Goal: Task Accomplishment & Management: Complete application form

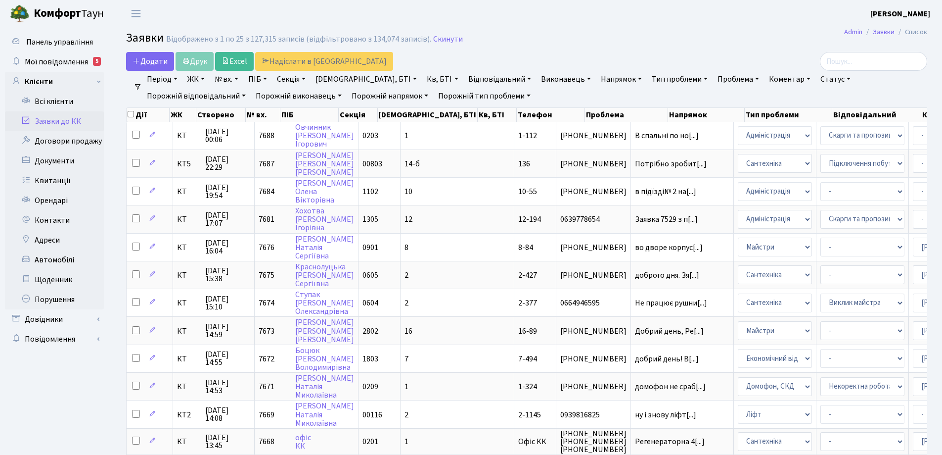
select select "25"
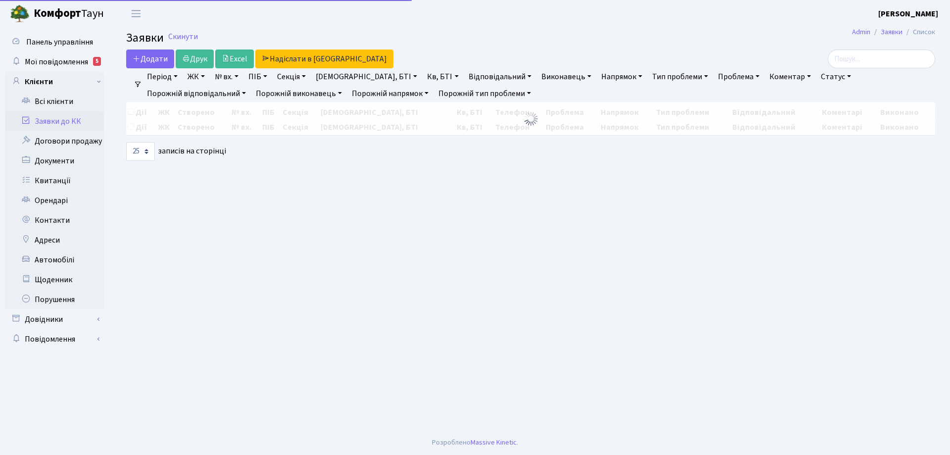
select select "25"
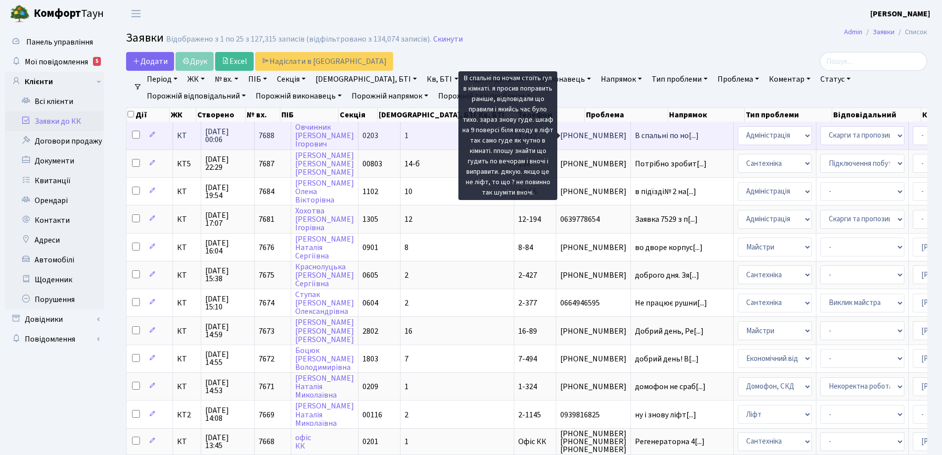
click at [635, 137] on span "В спальні по но[...]" at bounding box center [667, 135] width 64 height 11
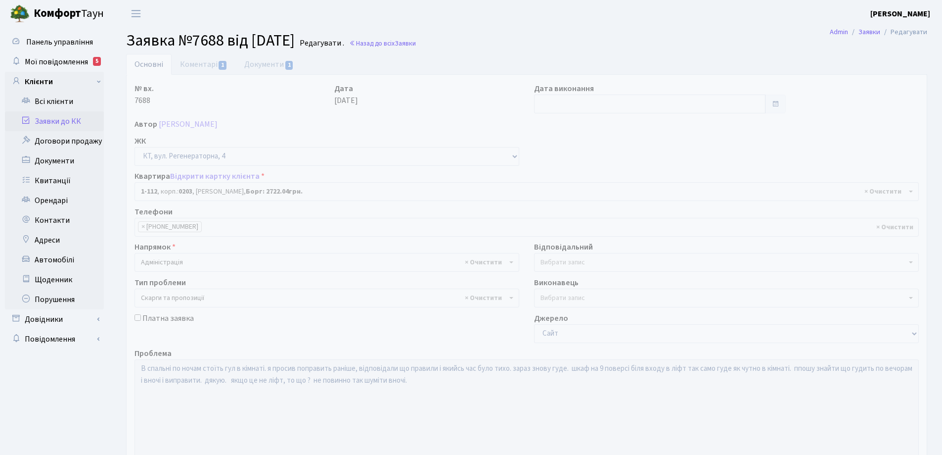
select select "112"
select select "55"
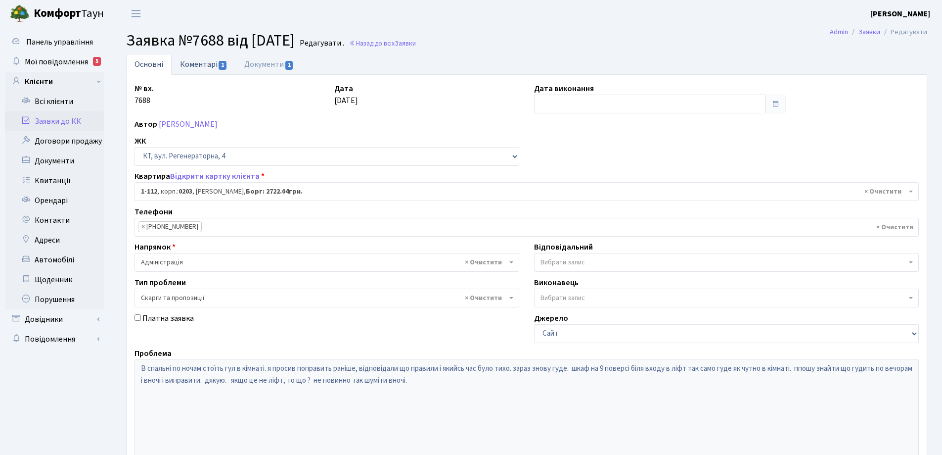
click at [195, 65] on link "Коментарі 1" at bounding box center [204, 64] width 64 height 20
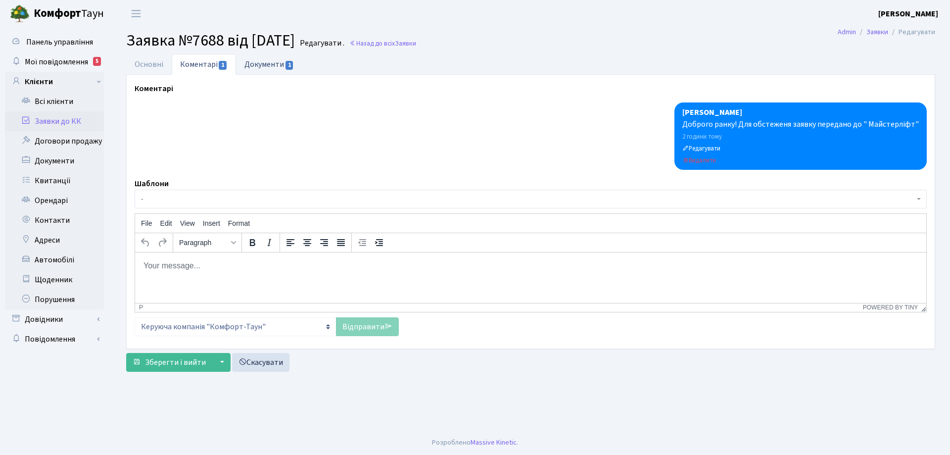
click at [267, 68] on link "Документи 1" at bounding box center [269, 64] width 66 height 20
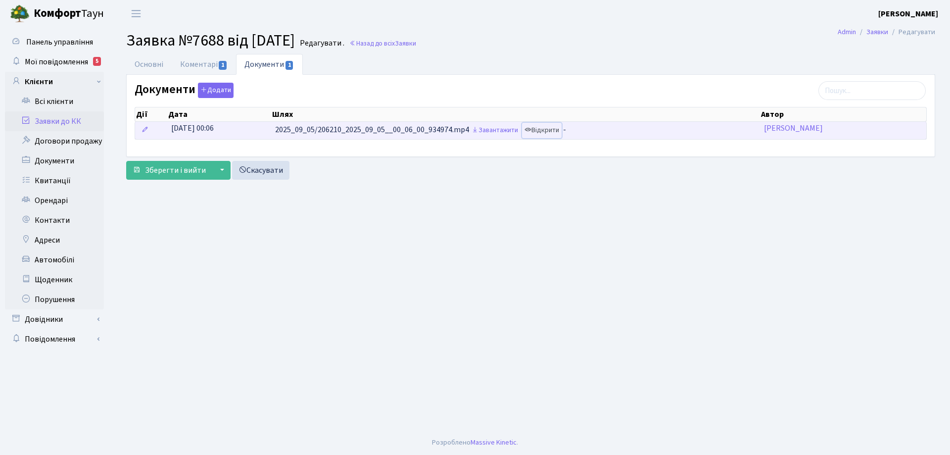
click at [561, 132] on link "Відкрити" at bounding box center [542, 130] width 40 height 15
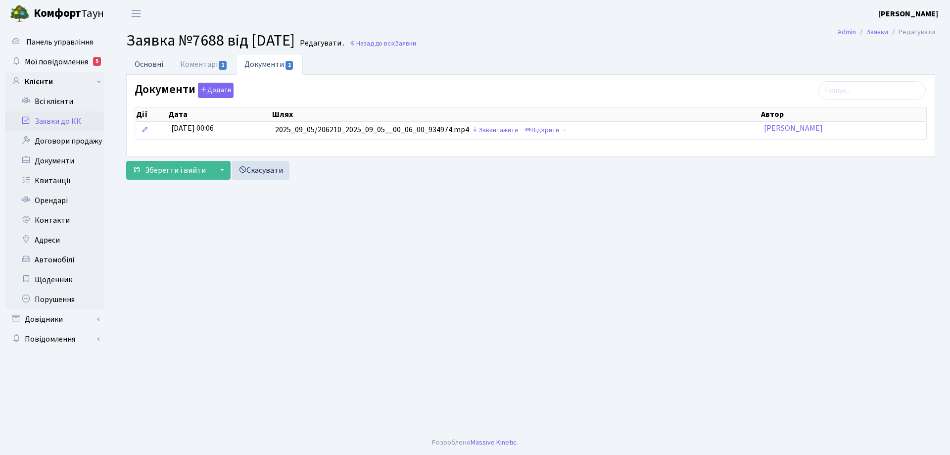
click at [147, 66] on link "Основні" at bounding box center [149, 64] width 46 height 20
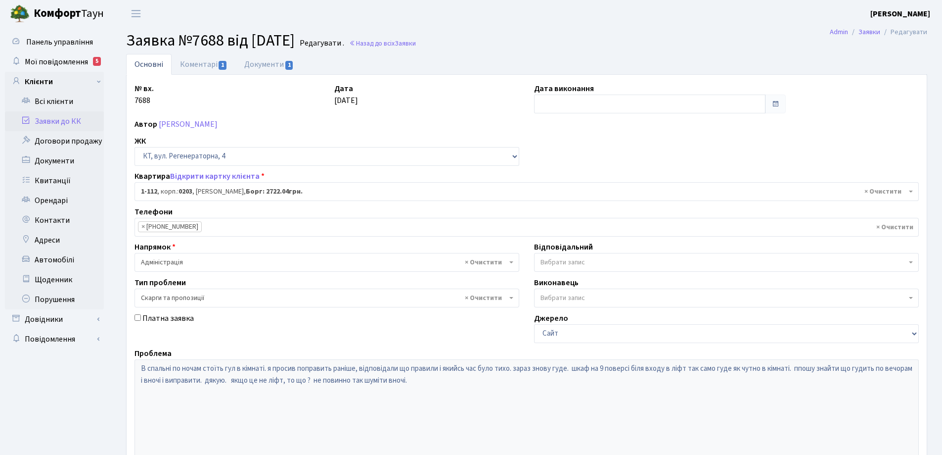
click at [147, 66] on link "Основні" at bounding box center [149, 64] width 46 height 21
click at [213, 64] on link "Коментарі 1" at bounding box center [204, 64] width 64 height 20
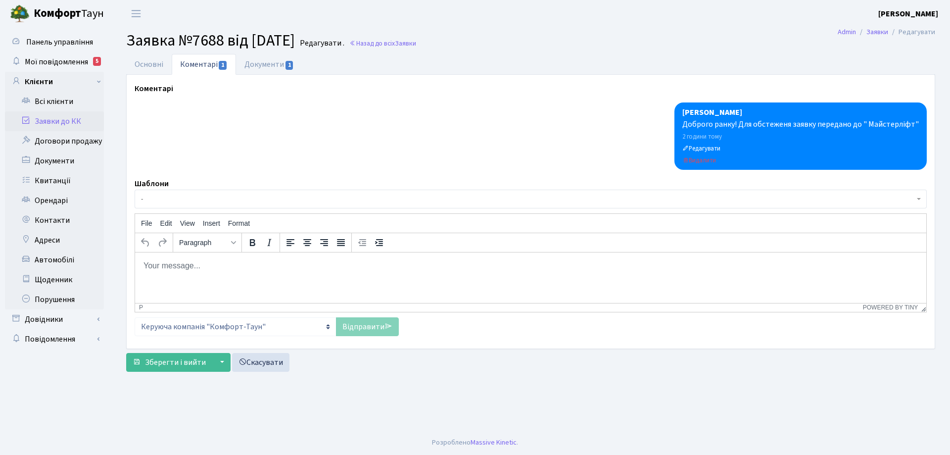
click at [213, 64] on link "Коментарі 1" at bounding box center [204, 64] width 64 height 21
click at [153, 67] on link "Основні" at bounding box center [149, 64] width 46 height 20
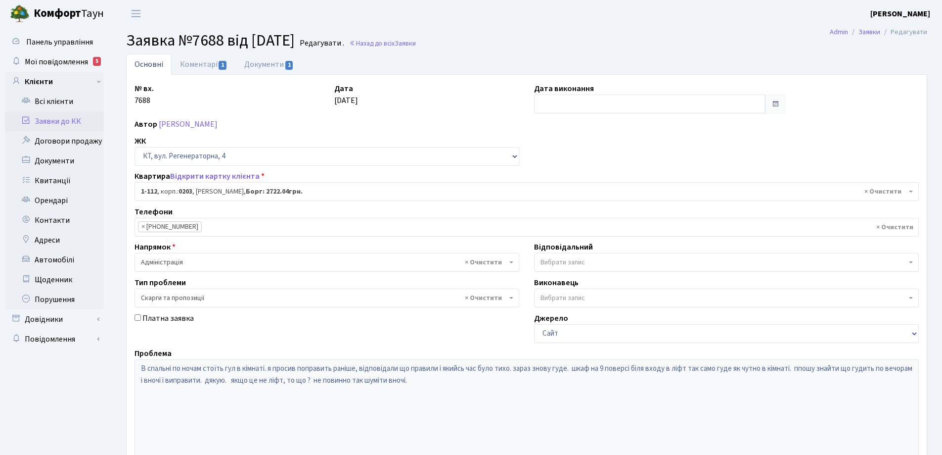
drag, startPoint x: 153, startPoint y: 67, endPoint x: 111, endPoint y: 28, distance: 56.7
click at [153, 66] on link "Основні" at bounding box center [149, 64] width 46 height 21
click at [200, 68] on link "Коментарі 1" at bounding box center [204, 64] width 64 height 20
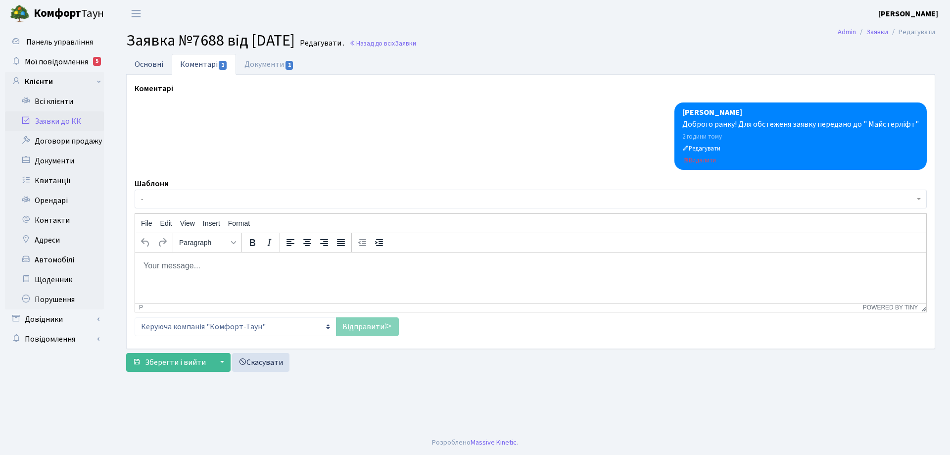
click at [143, 69] on link "Основні" at bounding box center [149, 64] width 46 height 20
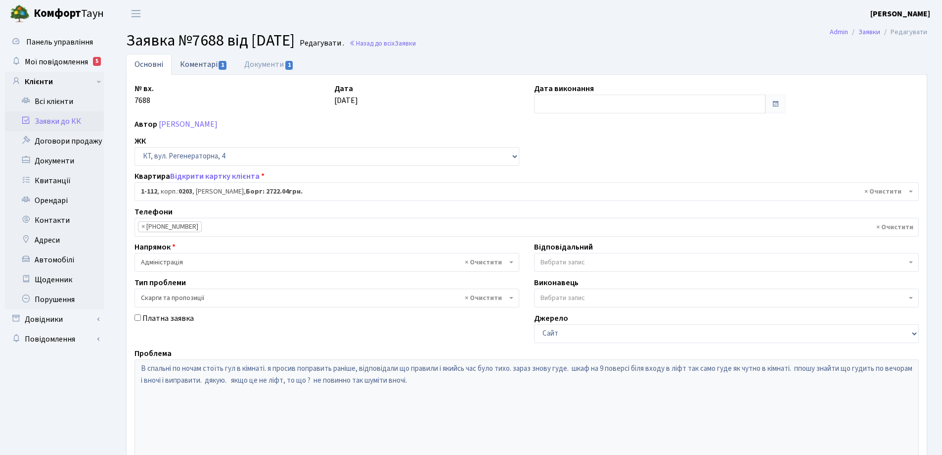
click at [205, 66] on link "Коментарі 1" at bounding box center [204, 64] width 64 height 20
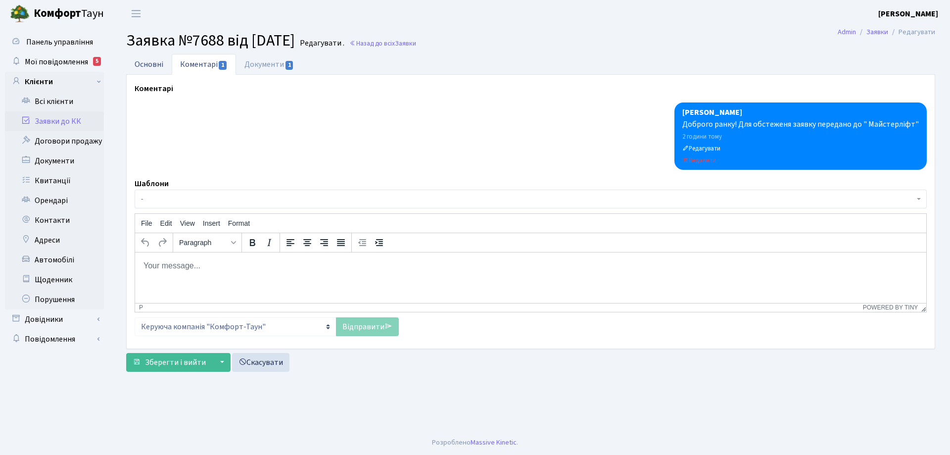
click at [158, 65] on link "Основні" at bounding box center [149, 64] width 46 height 20
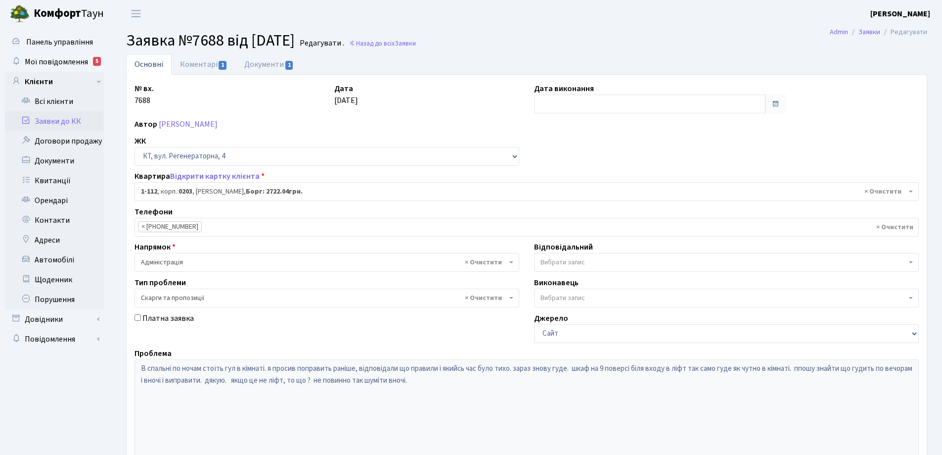
click at [160, 66] on link "Основні" at bounding box center [149, 64] width 46 height 21
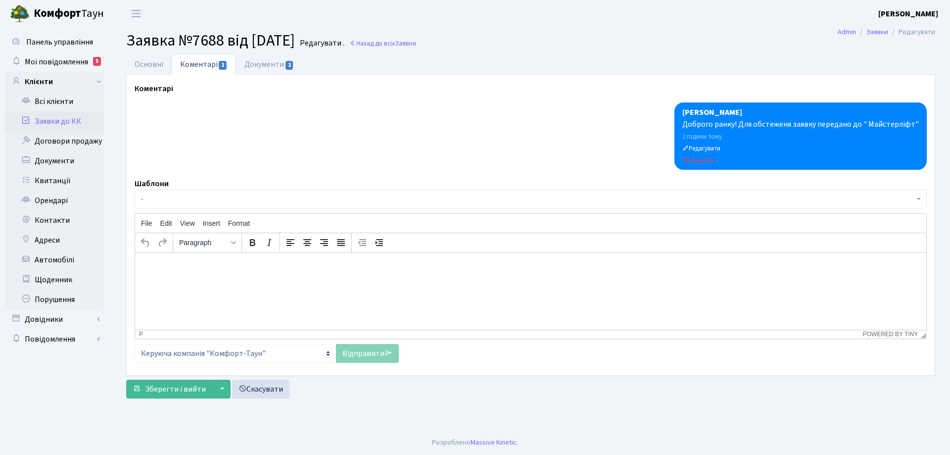
select select "112"
select select "55"
click at [145, 64] on link "Основні" at bounding box center [149, 64] width 46 height 20
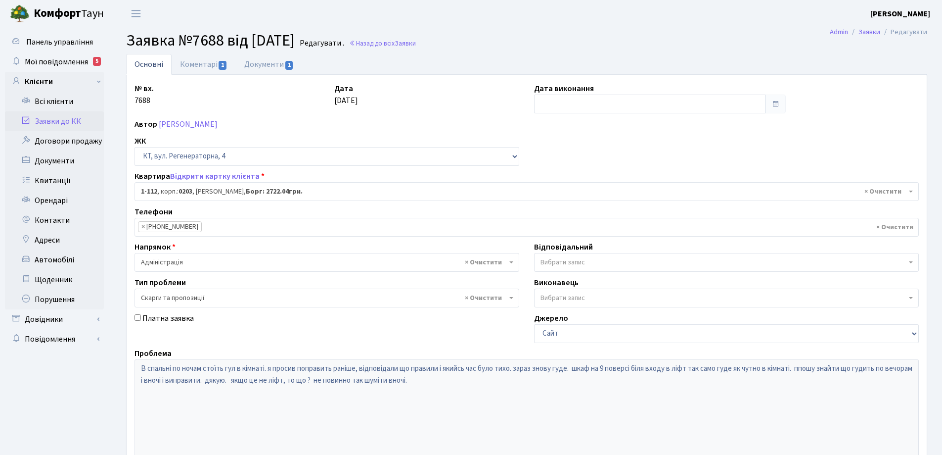
click at [145, 64] on link "Основні" at bounding box center [149, 64] width 46 height 21
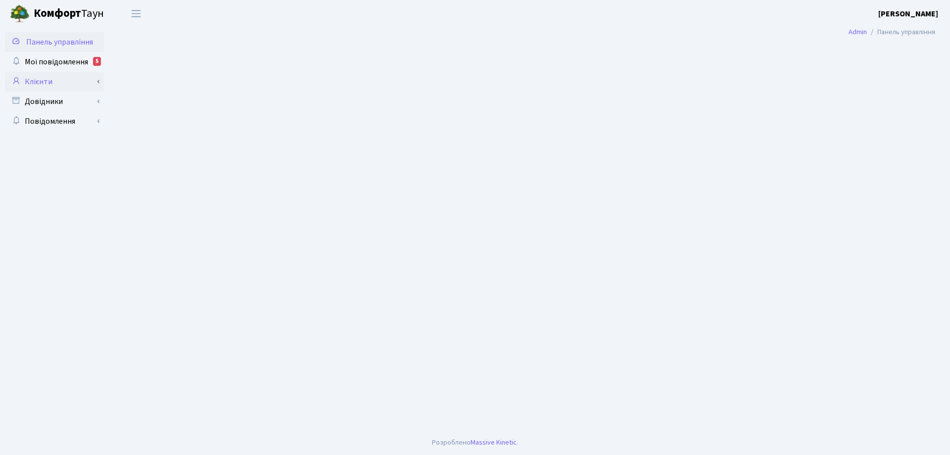
click at [48, 86] on link "Клієнти" at bounding box center [54, 82] width 99 height 20
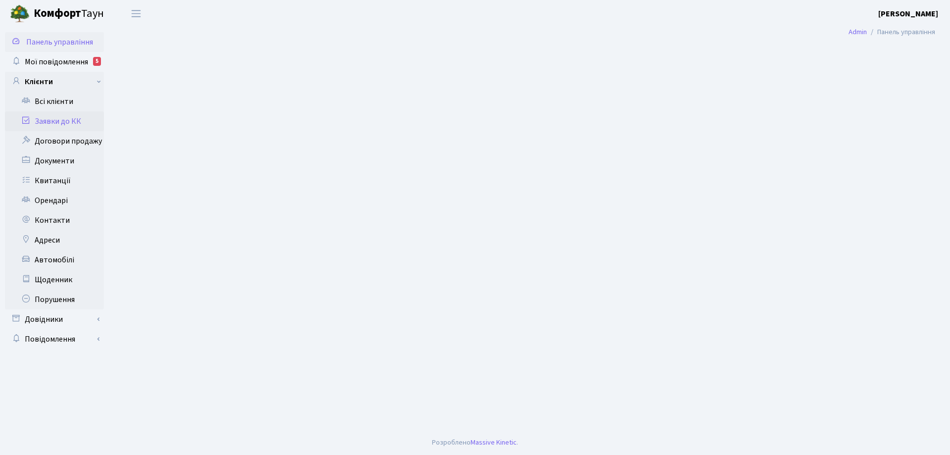
click at [64, 123] on link "Заявки до КК" at bounding box center [54, 121] width 99 height 20
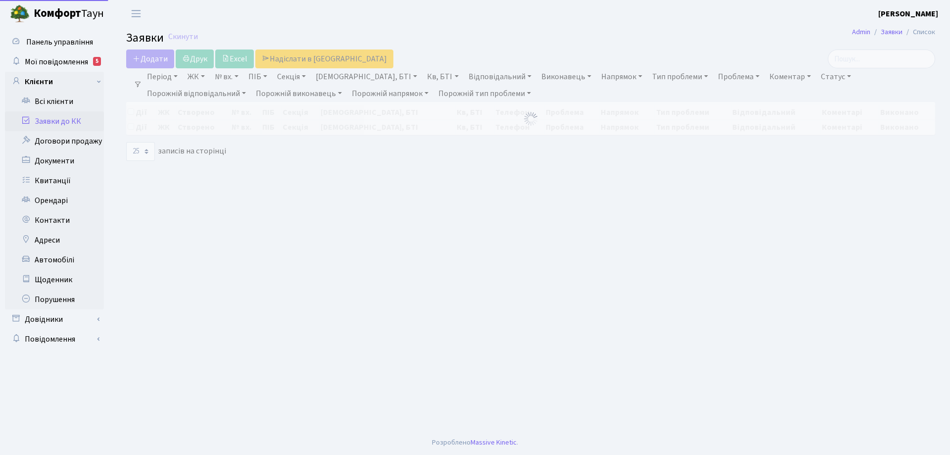
select select "25"
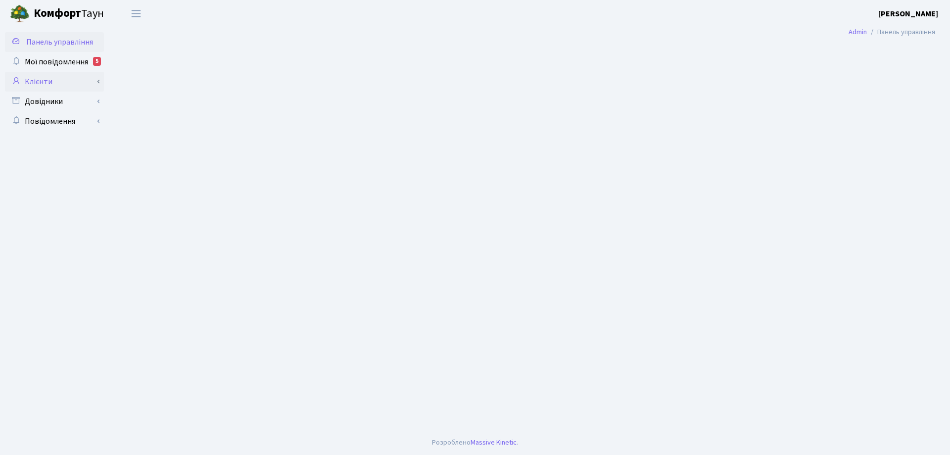
click at [43, 83] on link "Клієнти" at bounding box center [54, 82] width 99 height 20
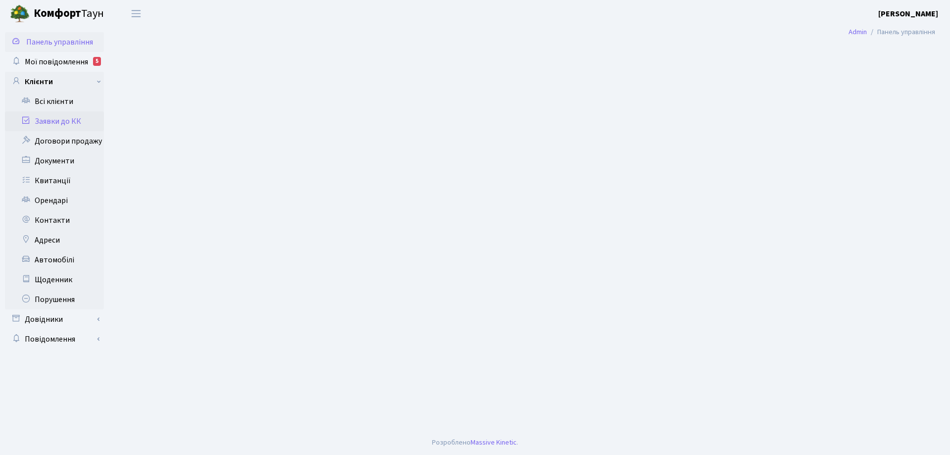
click at [50, 122] on link "Заявки до КК" at bounding box center [54, 121] width 99 height 20
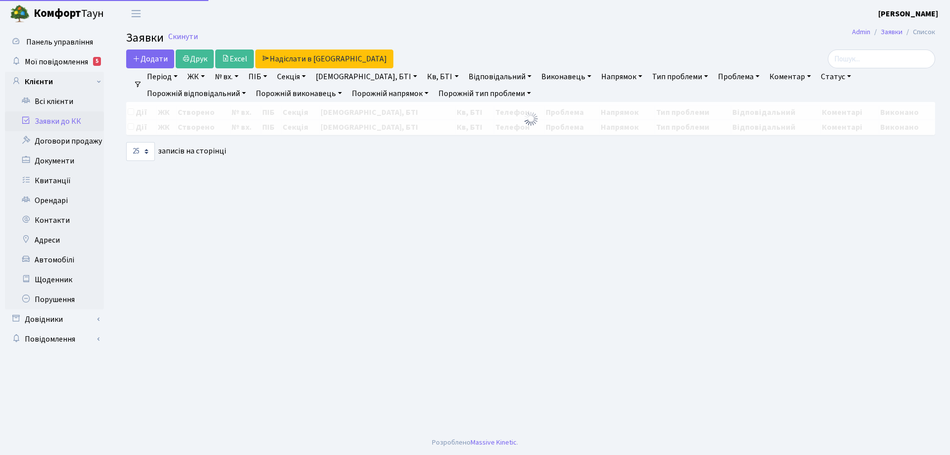
select select "25"
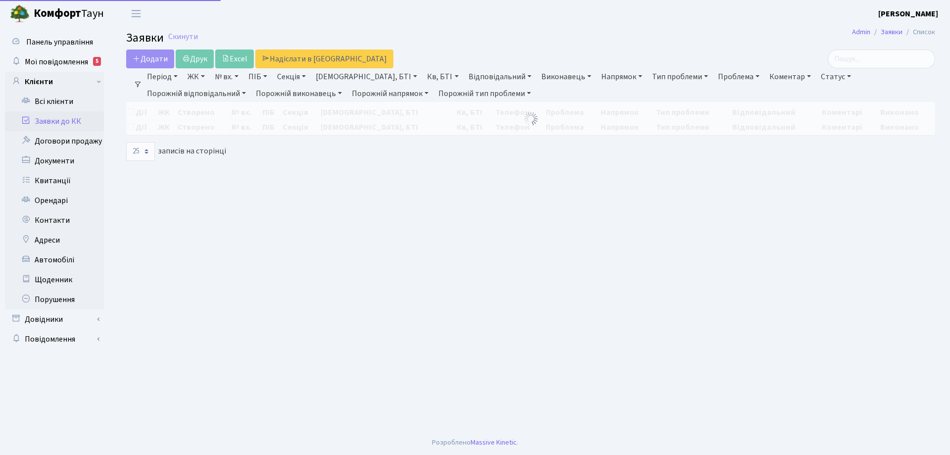
select select "25"
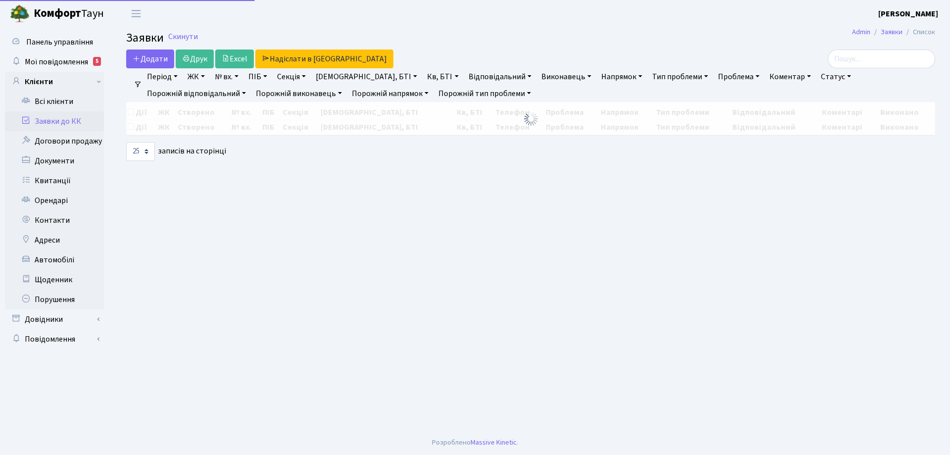
select select "25"
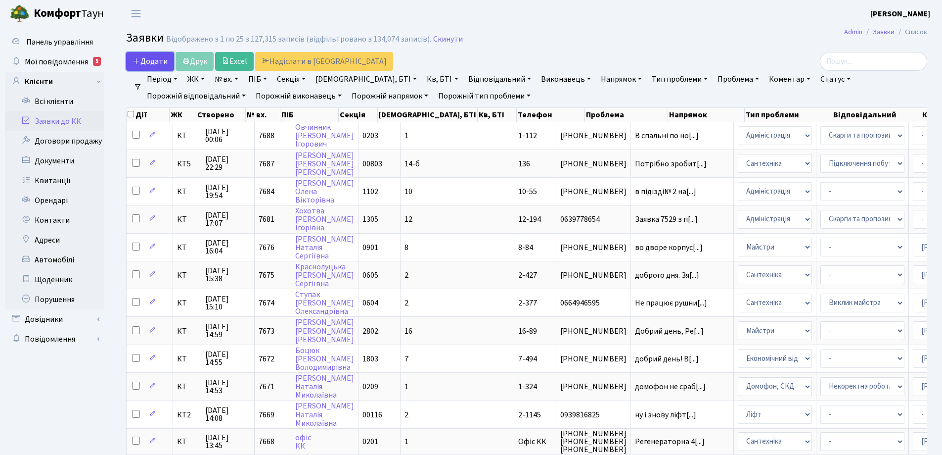
click at [147, 62] on span "Додати" at bounding box center [150, 61] width 35 height 11
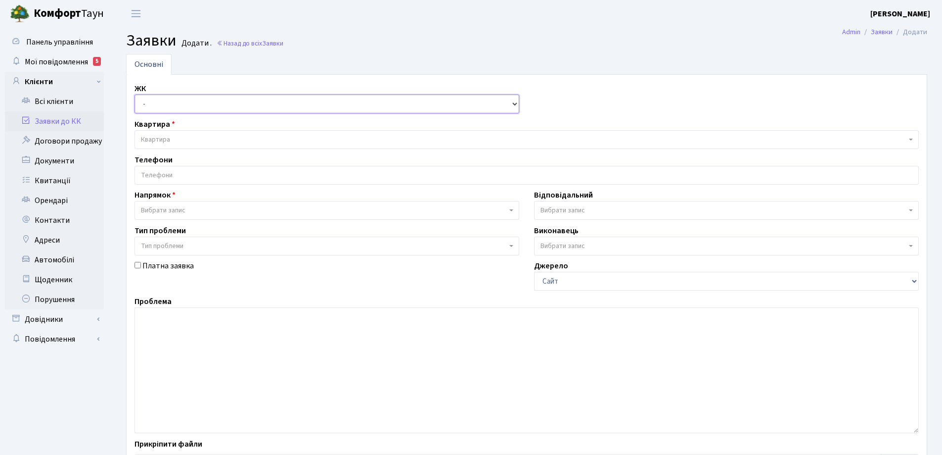
click at [513, 103] on select "- КТ, вул. Регенераторна, 4 КТ2, просп. Соборності, 17 КТ3, вул. Березнева, 16 …" at bounding box center [327, 103] width 385 height 19
click at [157, 99] on select "- КТ, вул. Регенераторна, 4 КТ2, просп. Соборності, 17 КТ3, вул. Березнева, 16 …" at bounding box center [327, 103] width 385 height 19
click at [174, 99] on select "- КТ, вул. Регенераторна, 4 КТ2, просп. Соборності, 17 КТ3, вул. Березнева, 16 …" at bounding box center [327, 103] width 385 height 19
select select "271"
click at [135, 94] on select "- КТ, вул. Регенераторна, 4 КТ2, просп. Соборності, 17 КТ3, вул. Березнева, 16 …" at bounding box center [327, 103] width 385 height 19
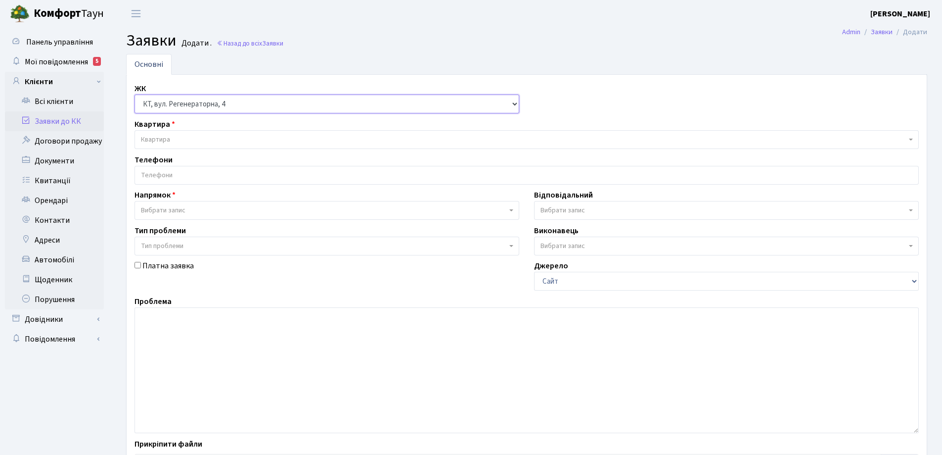
select select
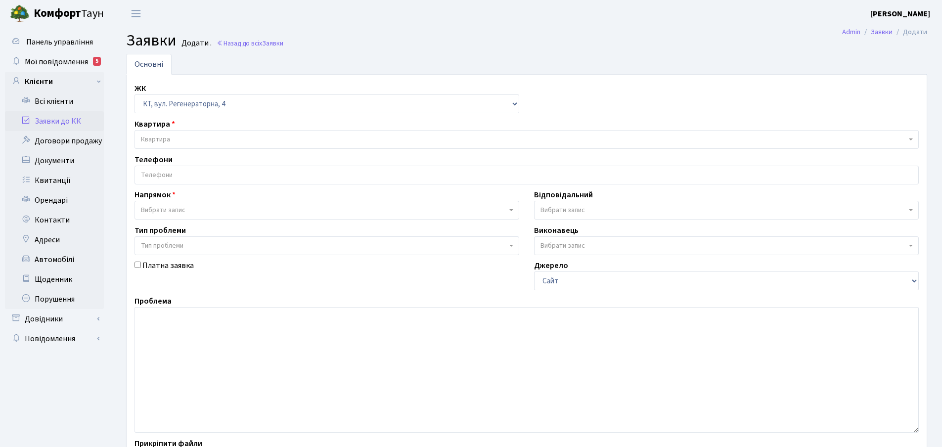
click at [179, 136] on span "Квартира" at bounding box center [524, 140] width 766 height 10
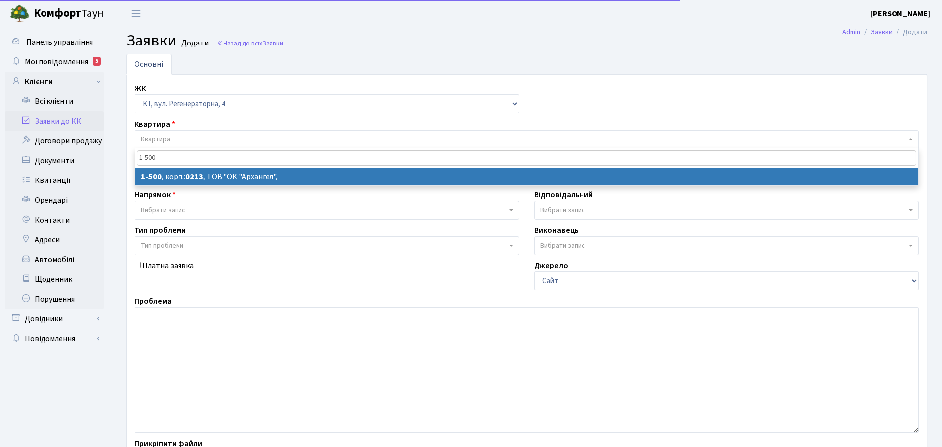
type input "1-500"
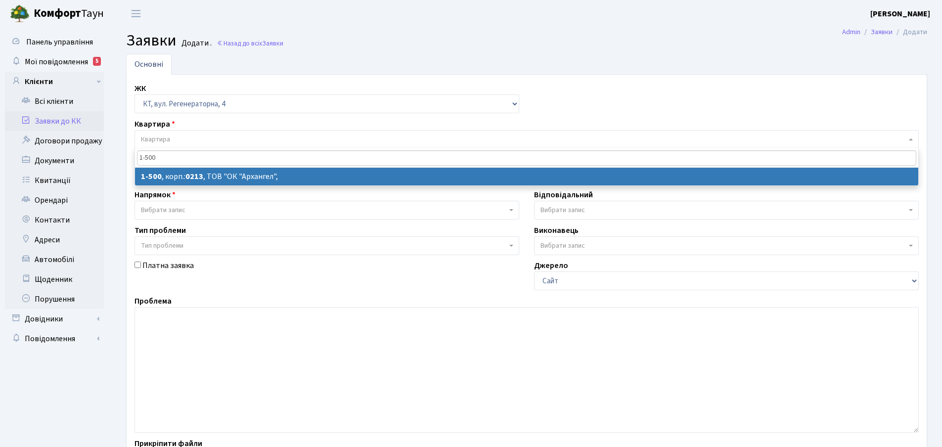
select select
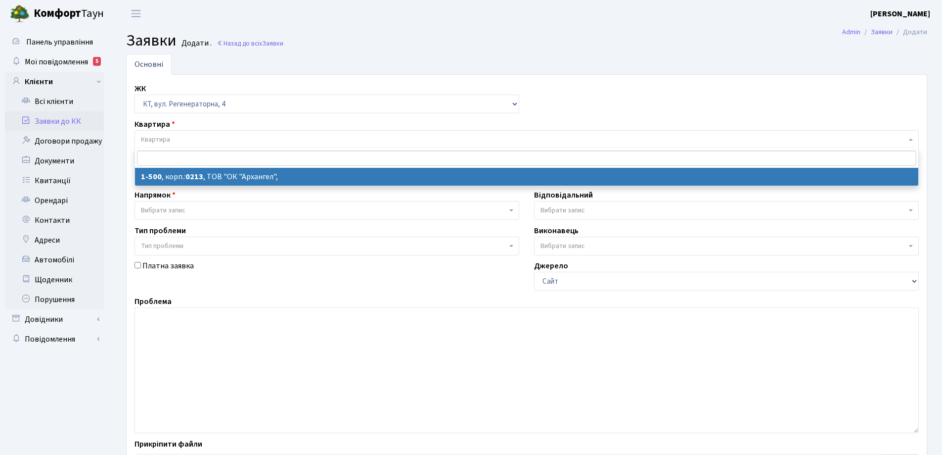
select select "16285"
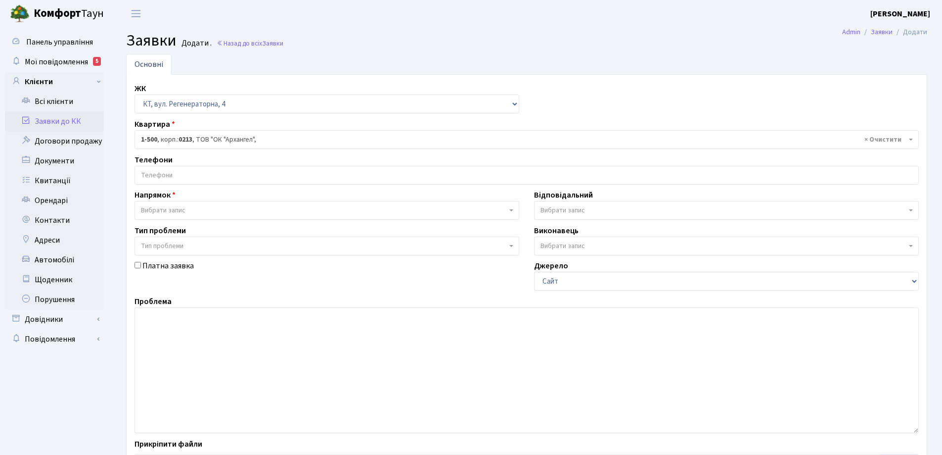
click at [196, 173] on input "search" at bounding box center [527, 175] width 784 height 18
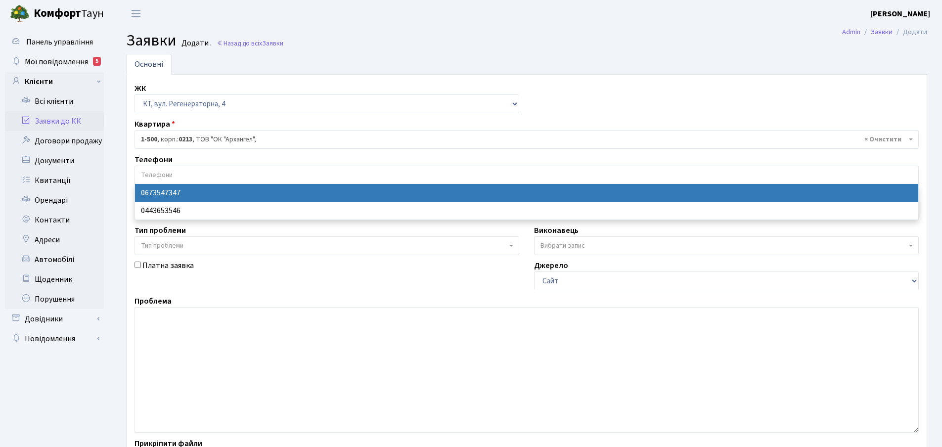
select select "28693"
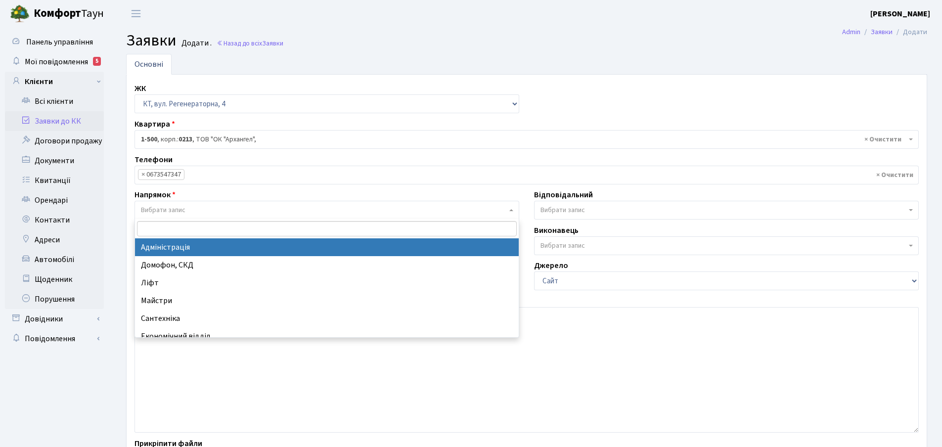
click at [510, 210] on b at bounding box center [512, 210] width 4 height 2
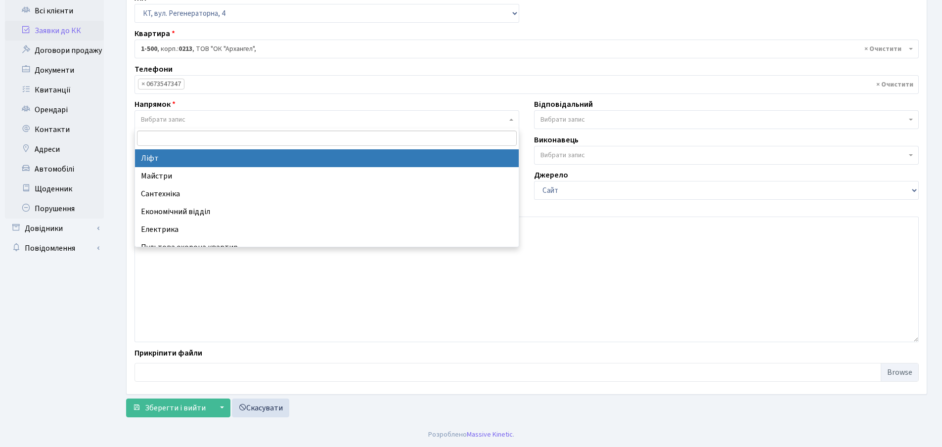
scroll to position [49, 0]
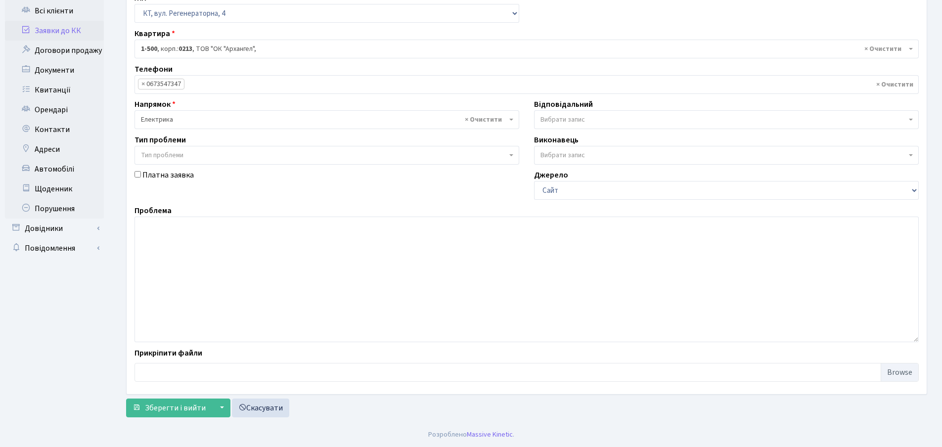
select select "3"
select select
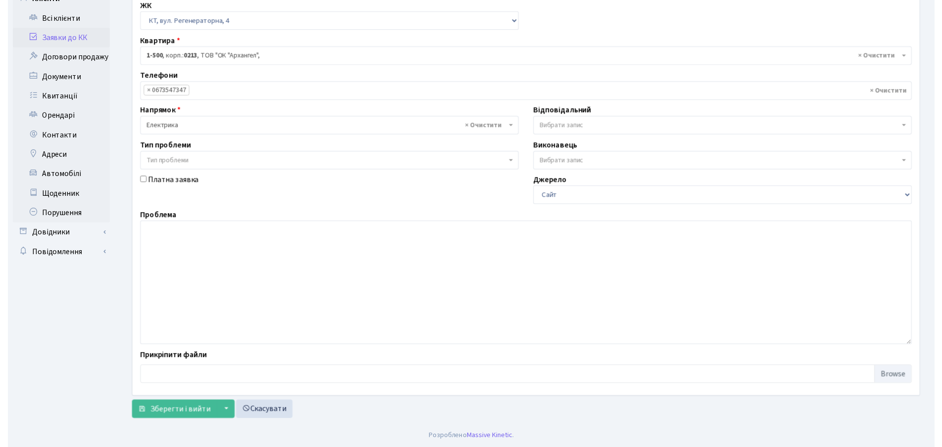
scroll to position [34, 0]
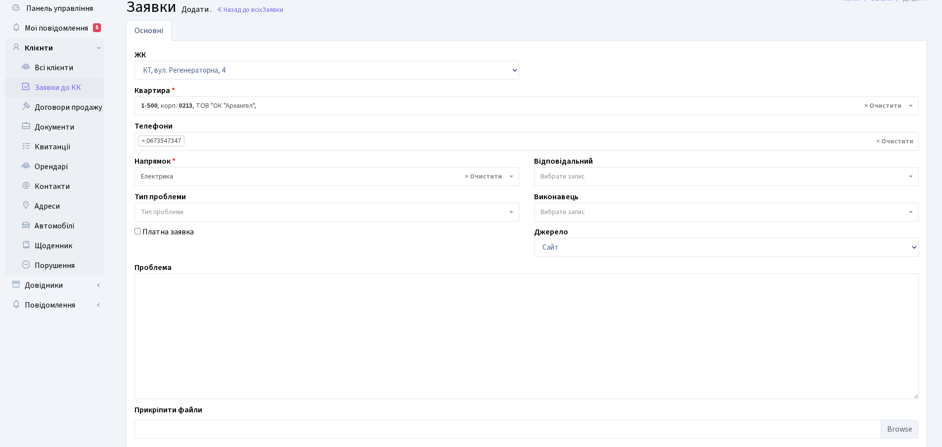
click at [911, 178] on span "Вибрати запис" at bounding box center [726, 176] width 385 height 19
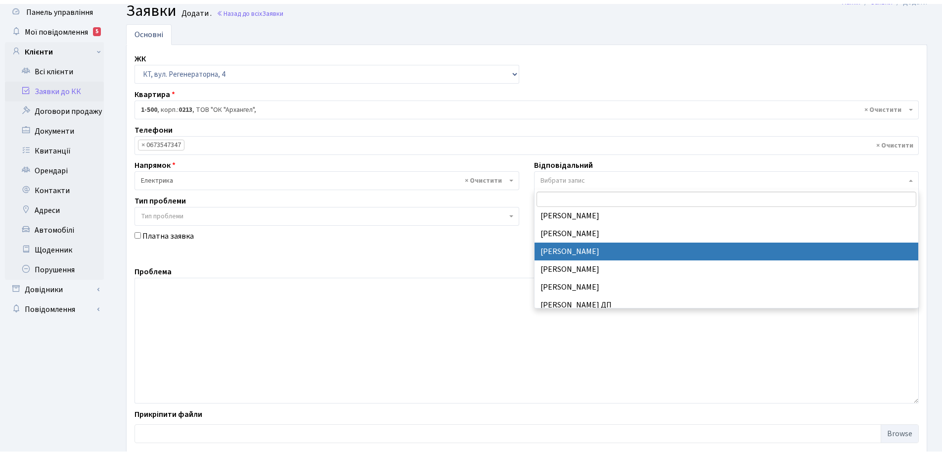
scroll to position [326, 0]
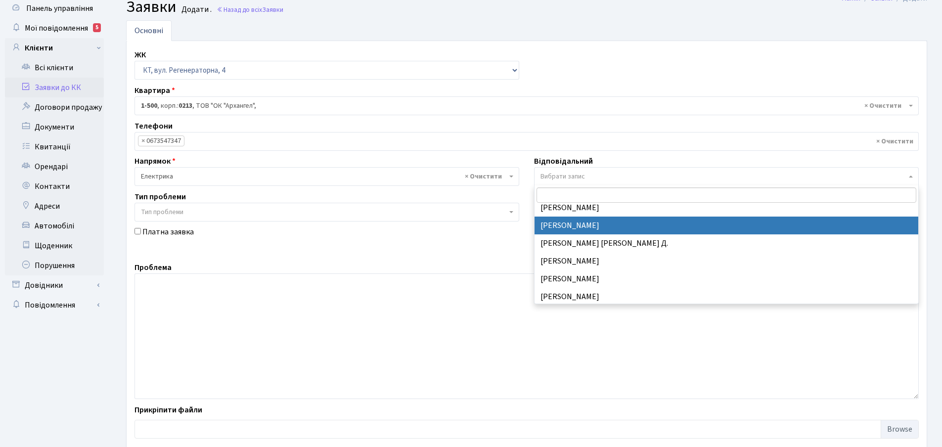
select select "42"
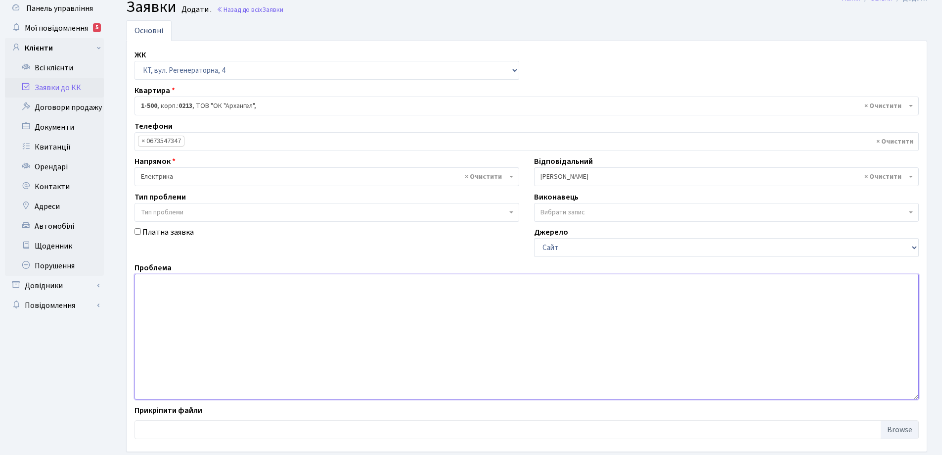
click at [158, 284] on textarea at bounding box center [527, 337] width 785 height 126
click at [158, 288] on textarea at bounding box center [527, 337] width 785 height 126
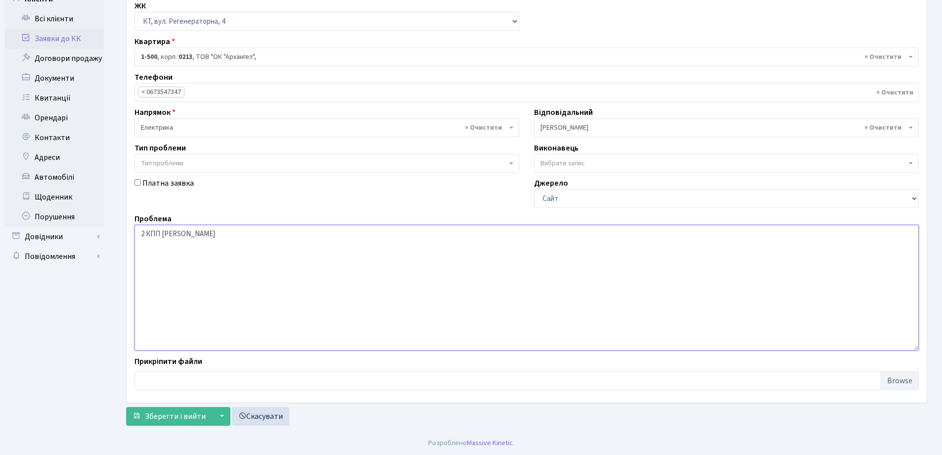
scroll to position [83, 0]
type textarea "2 КПП зламана хвіртка"
click at [174, 413] on span "Зберегти і вийти" at bounding box center [175, 415] width 61 height 11
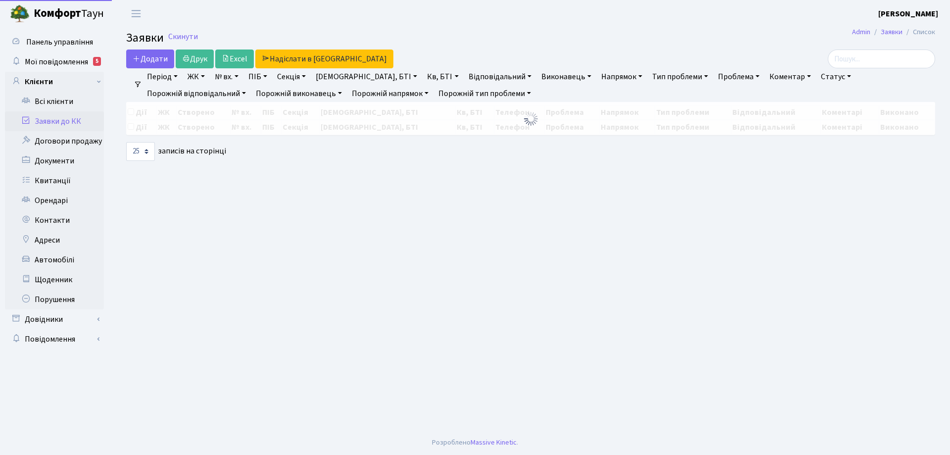
select select "25"
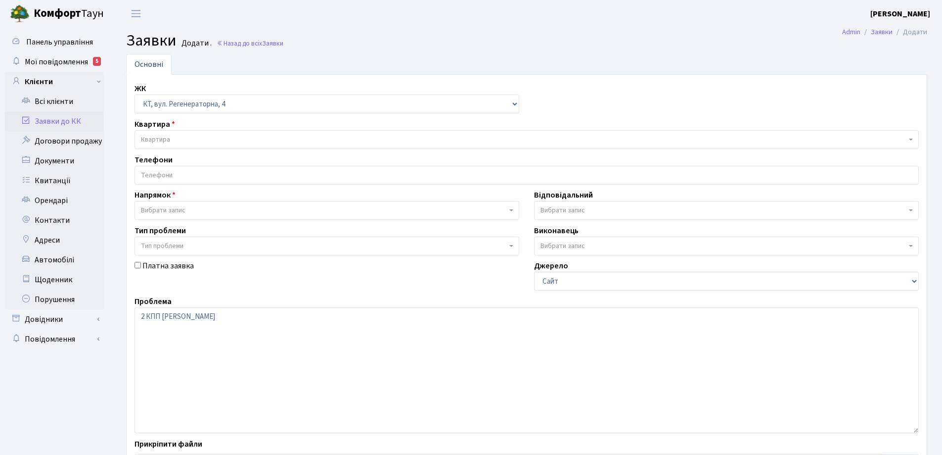
select select "271"
select select "3"
select select "42"
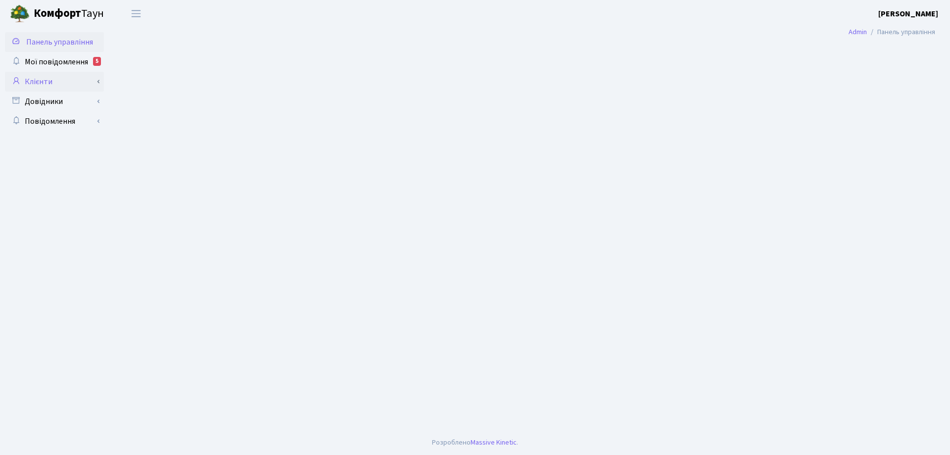
click at [47, 82] on link "Клієнти" at bounding box center [54, 82] width 99 height 20
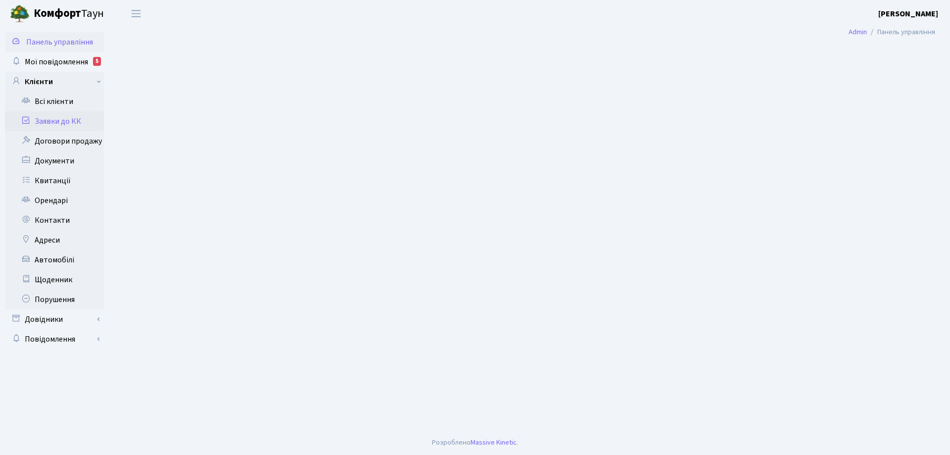
click at [67, 120] on link "Заявки до КК" at bounding box center [54, 121] width 99 height 20
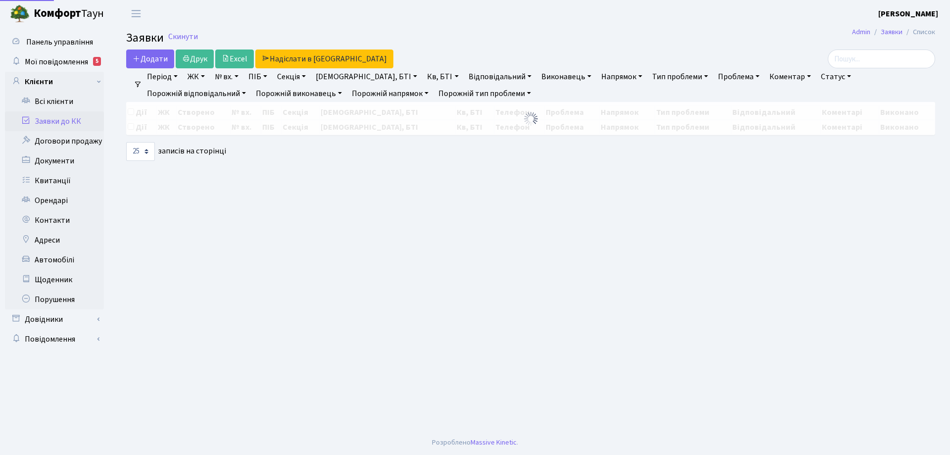
select select "25"
